Goal: Find specific page/section: Find specific page/section

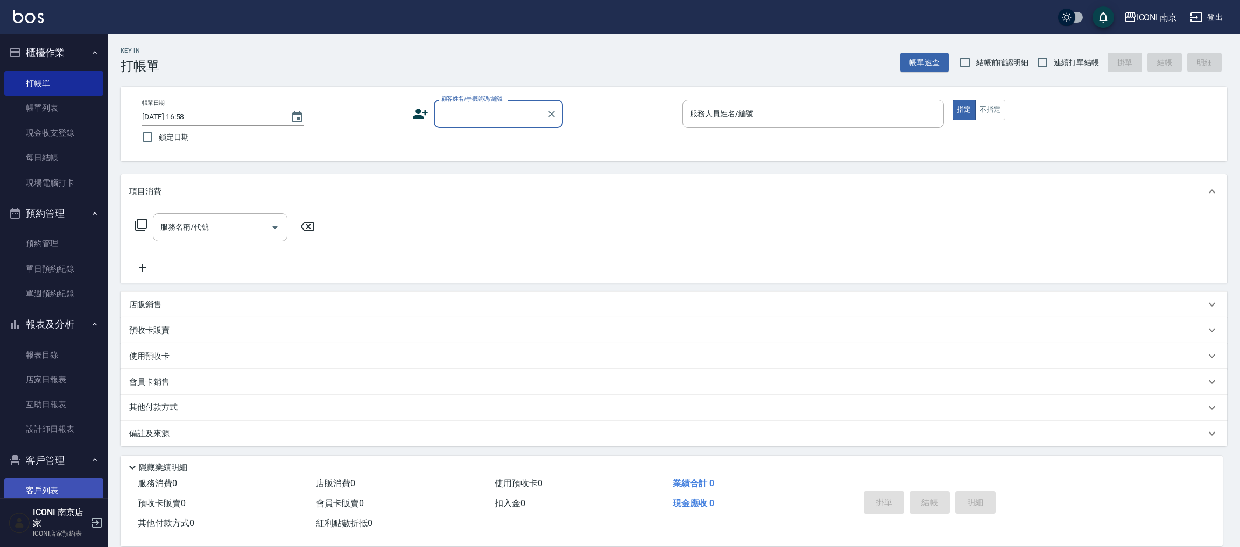
click at [43, 486] on link "客戶列表" at bounding box center [53, 491] width 99 height 25
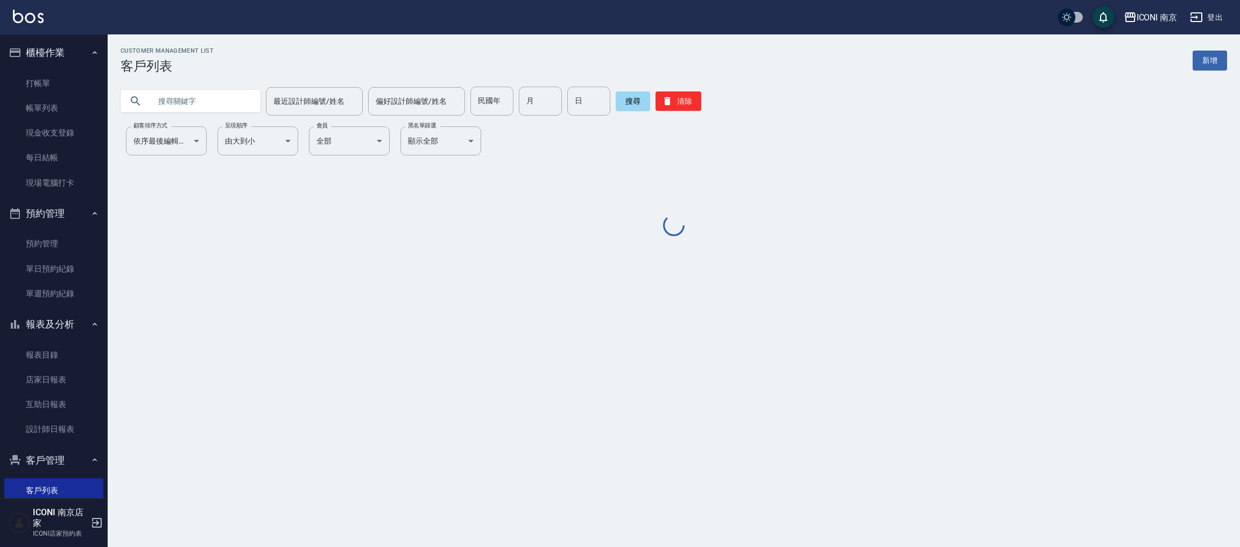
click at [251, 107] on input "text" at bounding box center [201, 101] width 101 height 29
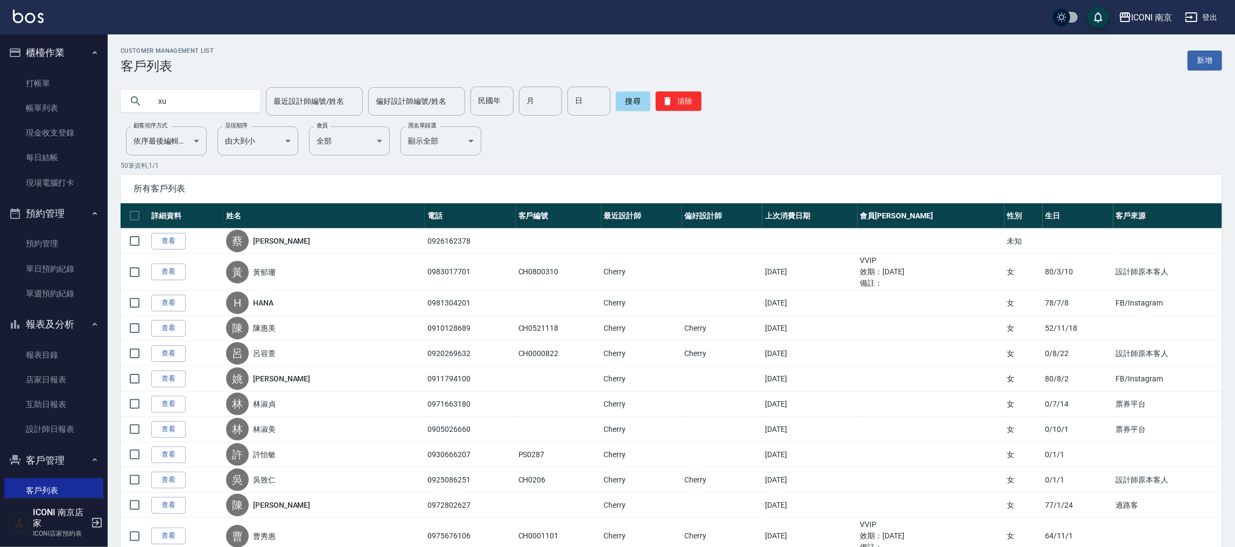
type input "x"
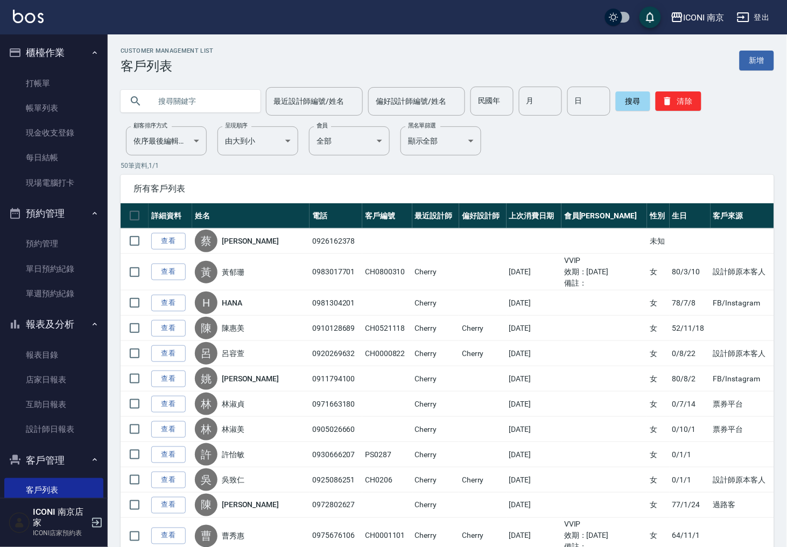
click at [208, 110] on input "text" at bounding box center [201, 101] width 101 height 29
type input "x"
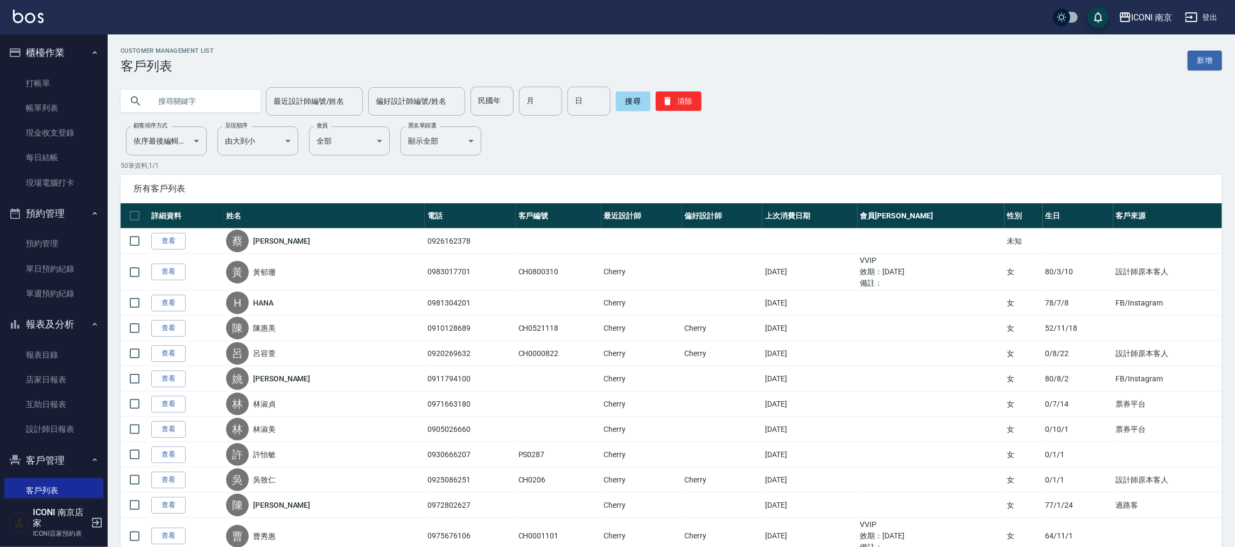
click at [231, 92] on input "text" at bounding box center [201, 101] width 101 height 29
type input "x"
type input "林芷安"
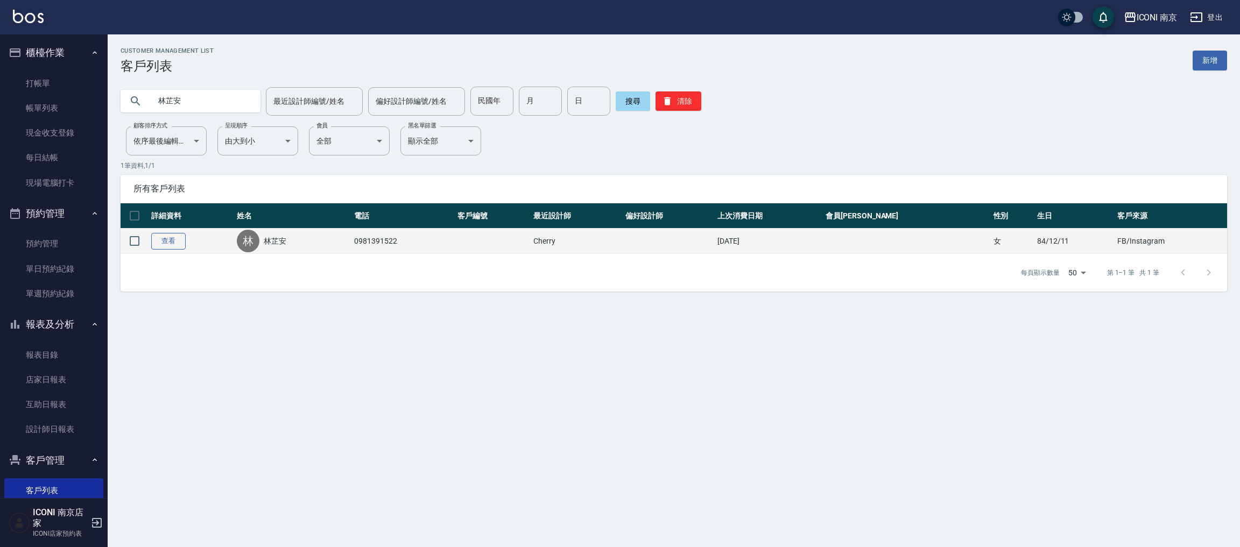
click at [160, 242] on link "查看" at bounding box center [168, 241] width 34 height 17
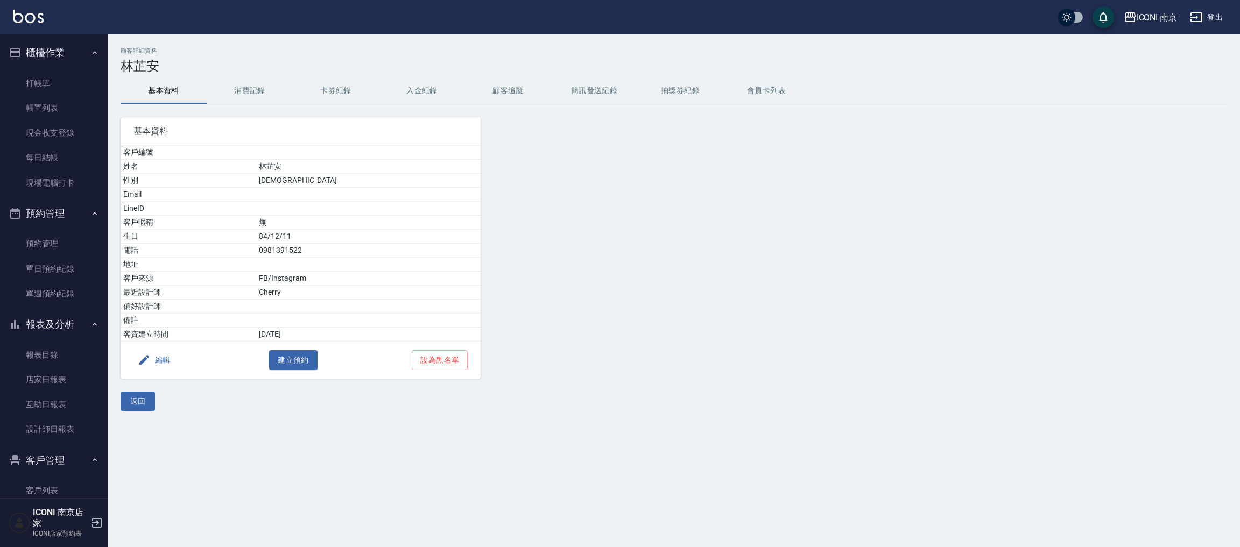
drag, startPoint x: 269, startPoint y: 80, endPoint x: 264, endPoint y: 88, distance: 9.7
click at [269, 81] on button "消費記錄" at bounding box center [250, 91] width 86 height 26
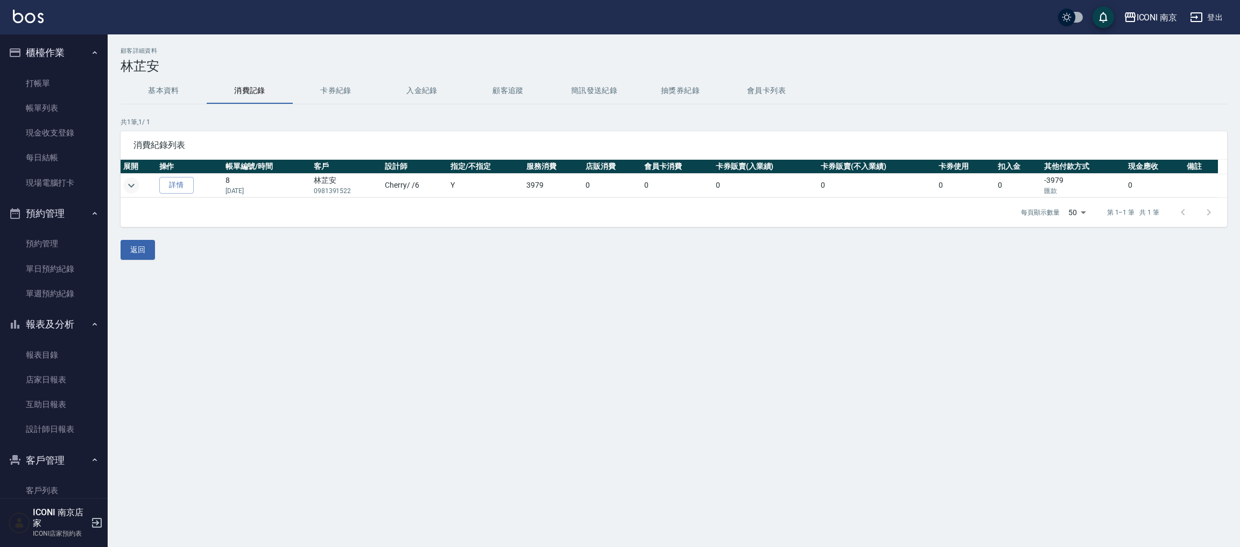
click at [131, 184] on icon "expand row" at bounding box center [131, 185] width 13 height 13
